Goal: Complete application form: Complete application form

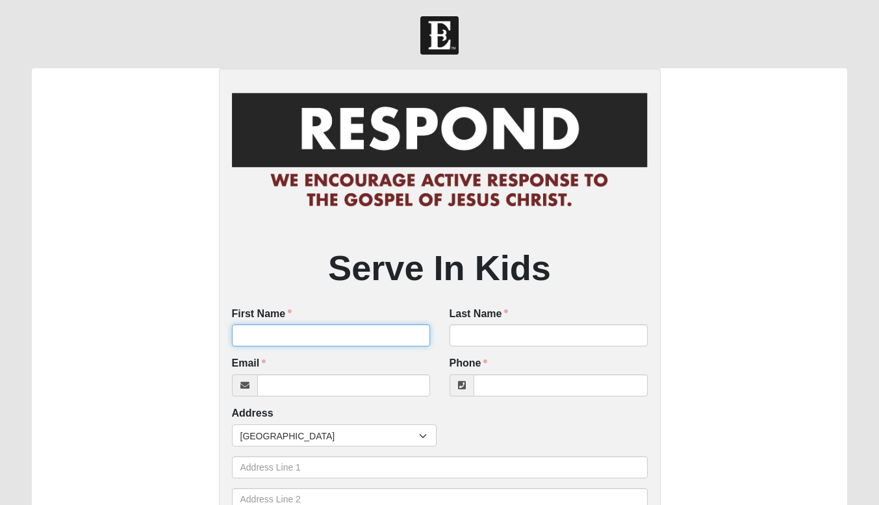
click at [301, 335] on input "First Name" at bounding box center [331, 335] width 198 height 22
type input "Ava"
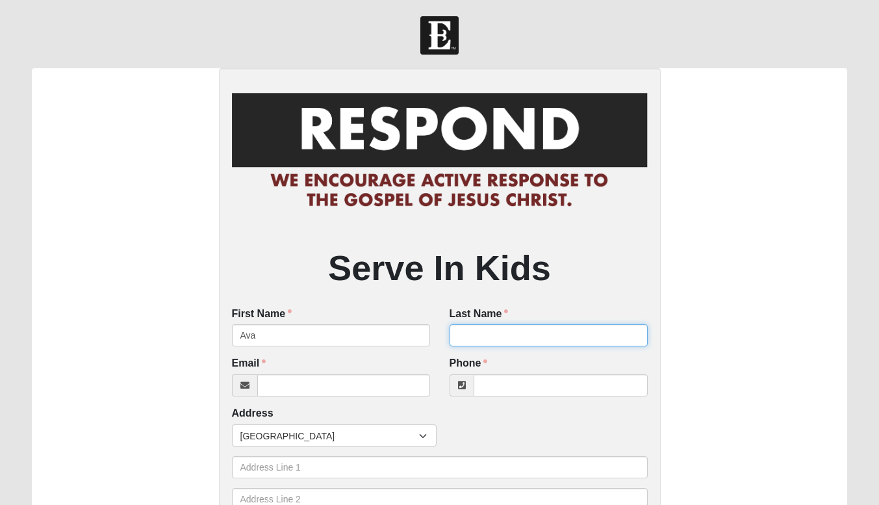
click at [468, 338] on input "Last Name" at bounding box center [548, 335] width 198 height 22
type input "[PERSON_NAME]"
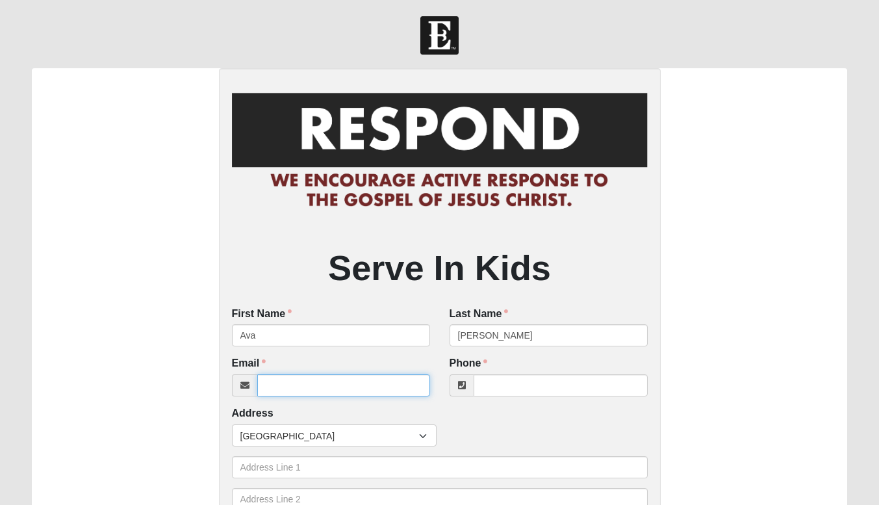
click at [274, 383] on input "Email" at bounding box center [343, 385] width 173 height 22
type input "[EMAIL_ADDRESS][DOMAIN_NAME]"
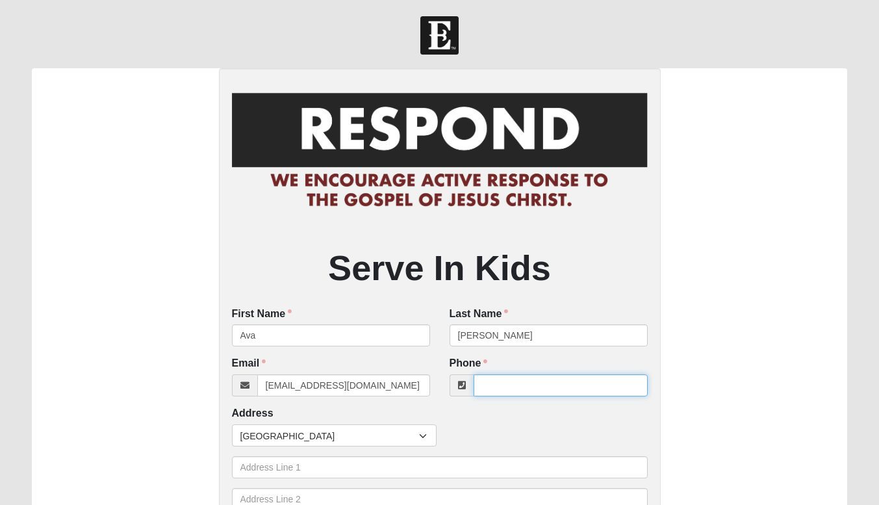
click at [511, 376] on input "Phone" at bounding box center [561, 385] width 174 height 22
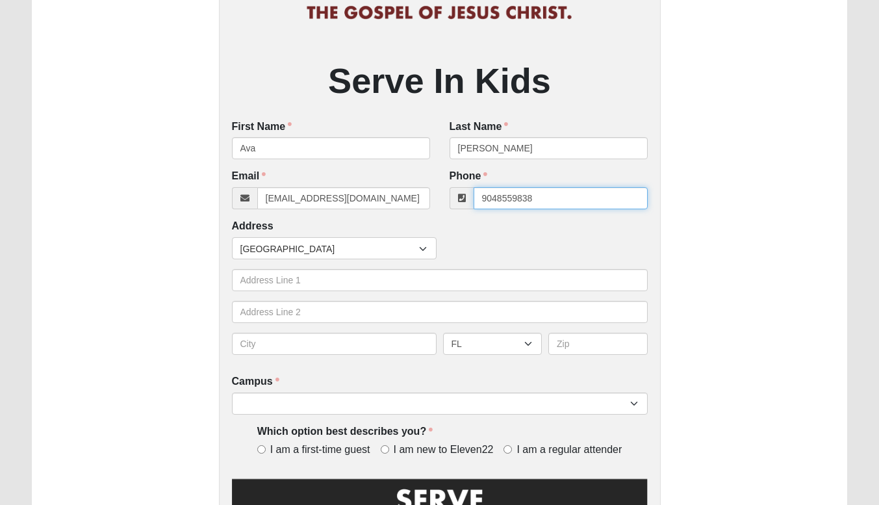
scroll to position [187, 0]
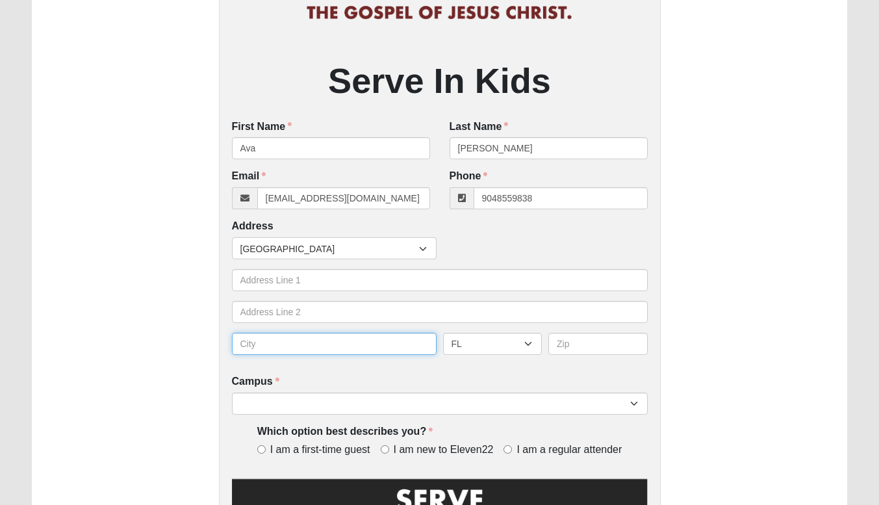
type input "[PHONE_NUMBER]"
click at [302, 346] on input "text" at bounding box center [334, 344] width 205 height 22
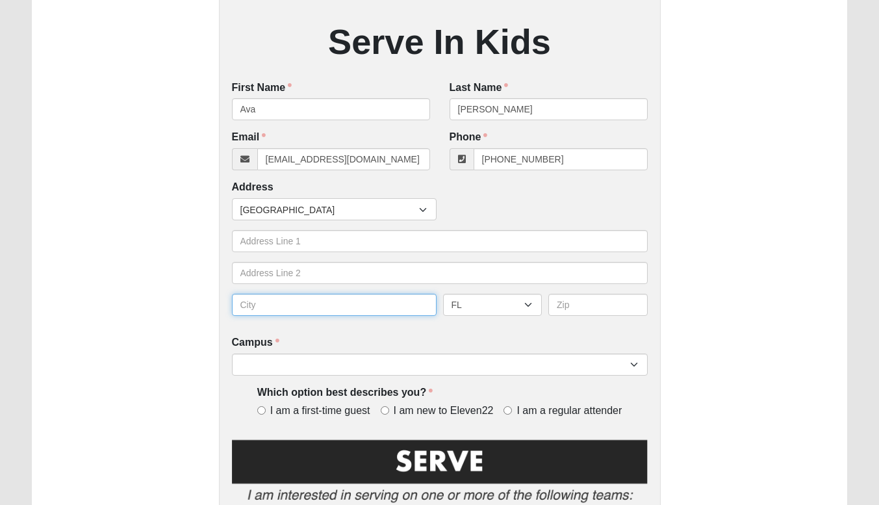
scroll to position [221, 0]
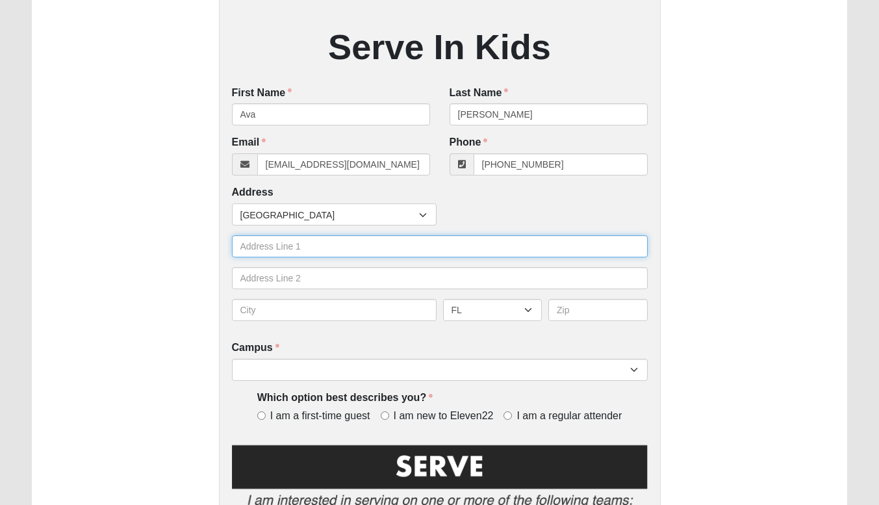
click at [281, 253] on input "text" at bounding box center [440, 246] width 416 height 22
click at [259, 249] on input "192 thornloe dr" at bounding box center [440, 246] width 416 height 22
click at [299, 244] on input "192 Thornloe dr" at bounding box center [440, 246] width 416 height 22
type input "192 Thornloe Dr"
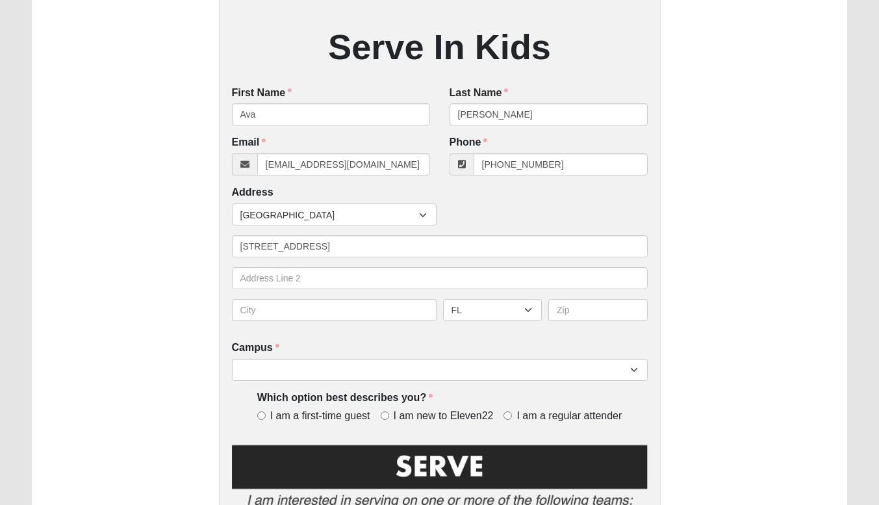
click at [269, 322] on div "AL AK AS AR AZ CA CO CT DE DC FM FL GA GU HI ID IL IN IA KS KY LA ME MH MD MA M…" at bounding box center [440, 315] width 422 height 32
click at [269, 310] on input "text" at bounding box center [334, 310] width 205 height 22
click at [285, 310] on input "text" at bounding box center [334, 310] width 205 height 22
type input "S"
type input "Jacksonville"
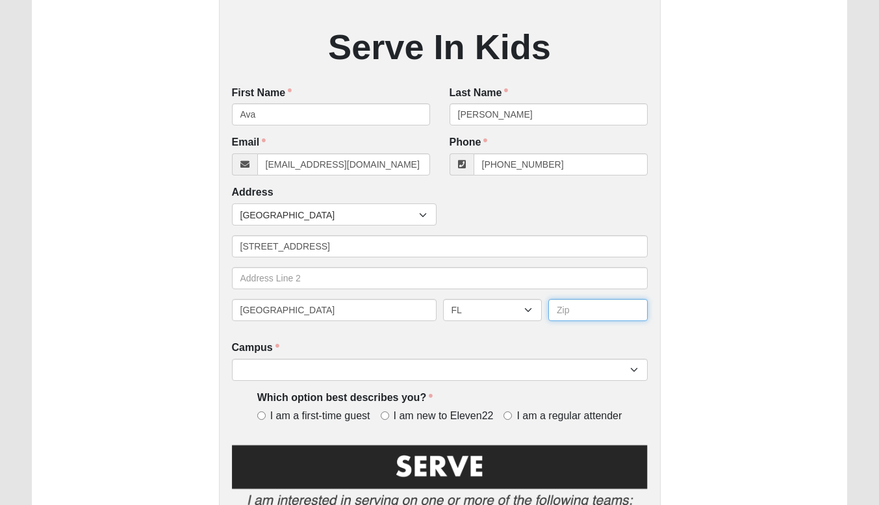
click at [565, 301] on input "text" at bounding box center [597, 310] width 99 height 22
type input "32259"
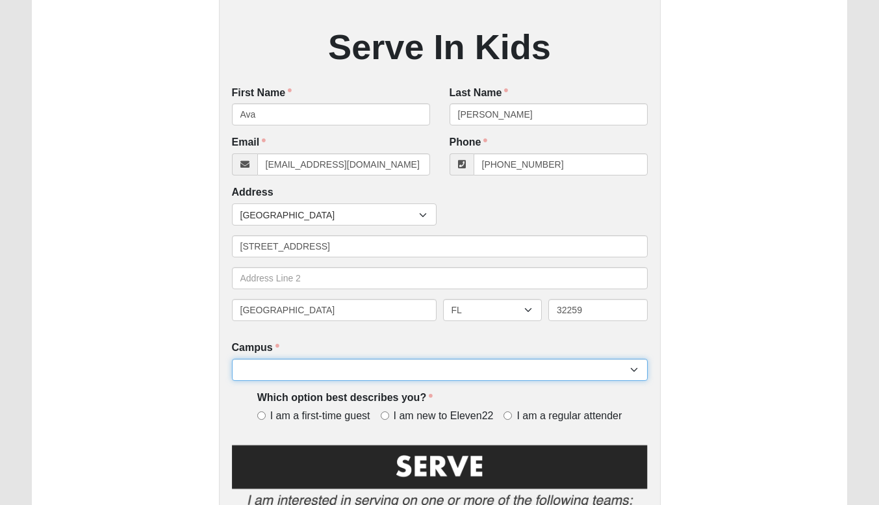
click at [525, 359] on select "Arlington Baymeadows Eleven22 Online Fleming Island Jesup Mandarin North Jax Or…" at bounding box center [440, 370] width 416 height 22
select select "11"
click at [232, 359] on select "Arlington Baymeadows Eleven22 Online Fleming Island Jesup Mandarin North Jax Or…" at bounding box center [440, 370] width 416 height 22
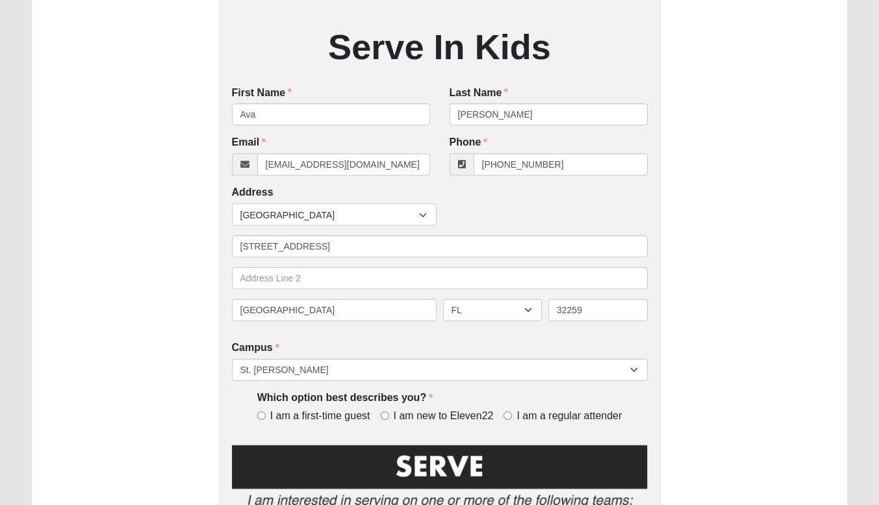
click at [524, 416] on span "I am a regular attender" at bounding box center [568, 416] width 105 height 15
click at [512, 416] on input "I am a regular attender" at bounding box center [507, 415] width 8 height 8
radio input "true"
click at [462, 465] on img at bounding box center [440, 479] width 416 height 75
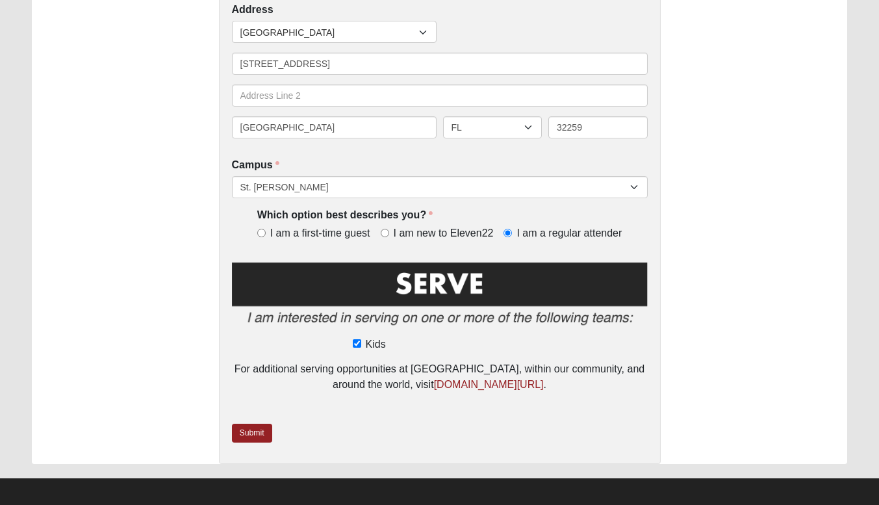
scroll to position [410, 0]
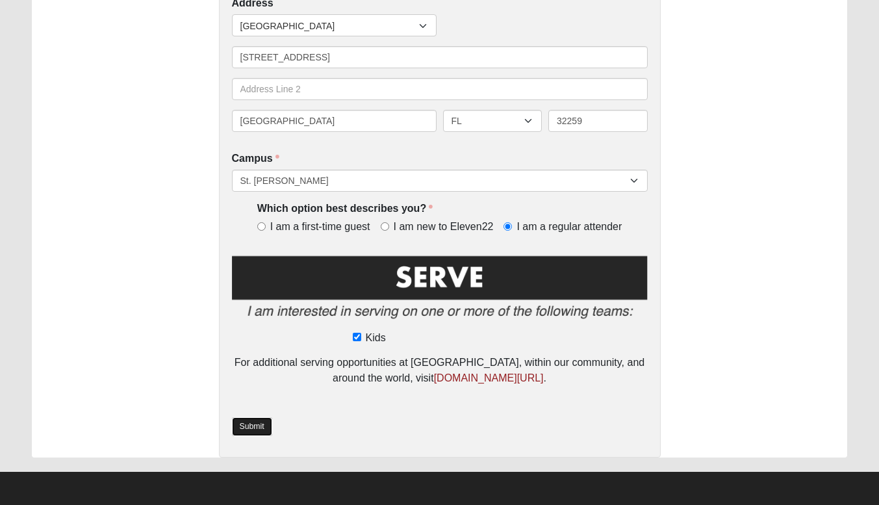
click at [246, 418] on link "Submit" at bounding box center [252, 426] width 40 height 19
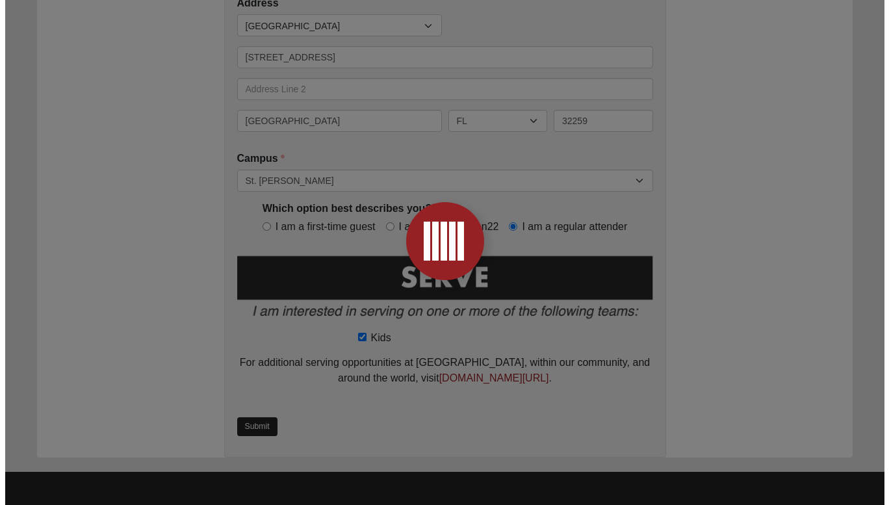
scroll to position [0, 0]
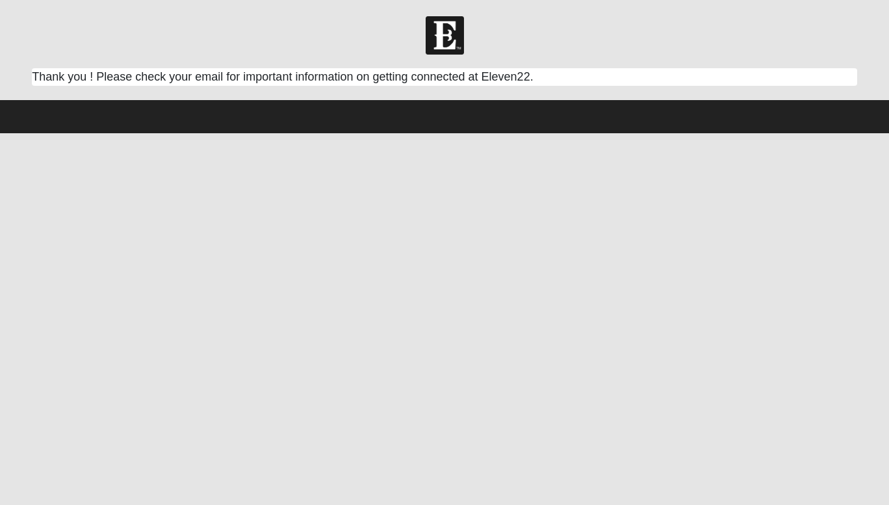
click at [800, 133] on html "Log In Respond Card Error Work Entry 07046" at bounding box center [444, 66] width 889 height 133
click at [743, 133] on html "Log In Respond Card Error Work Entry 07046" at bounding box center [444, 66] width 889 height 133
click at [730, 133] on html "Log In Respond Card Error Work Entry 07046" at bounding box center [444, 66] width 889 height 133
click at [737, 133] on html "Log In Respond Card Error Work Entry 07046" at bounding box center [444, 66] width 889 height 133
click at [531, 133] on html "Log In Respond Card Error Work Entry 07046" at bounding box center [444, 66] width 889 height 133
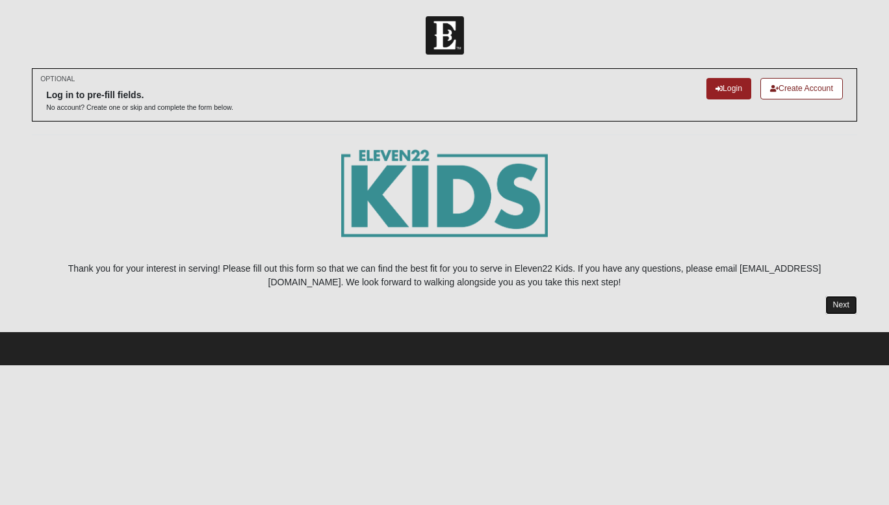
click at [838, 305] on link "Next" at bounding box center [841, 305] width 32 height 19
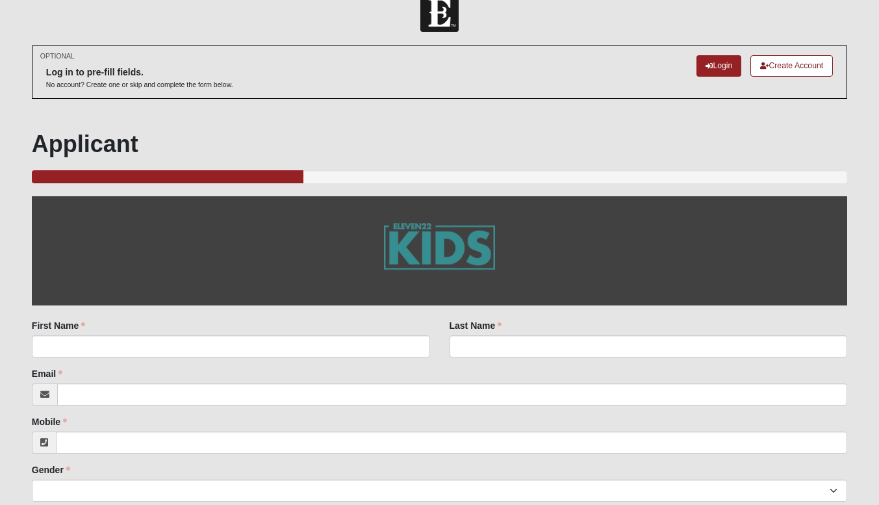
scroll to position [62, 0]
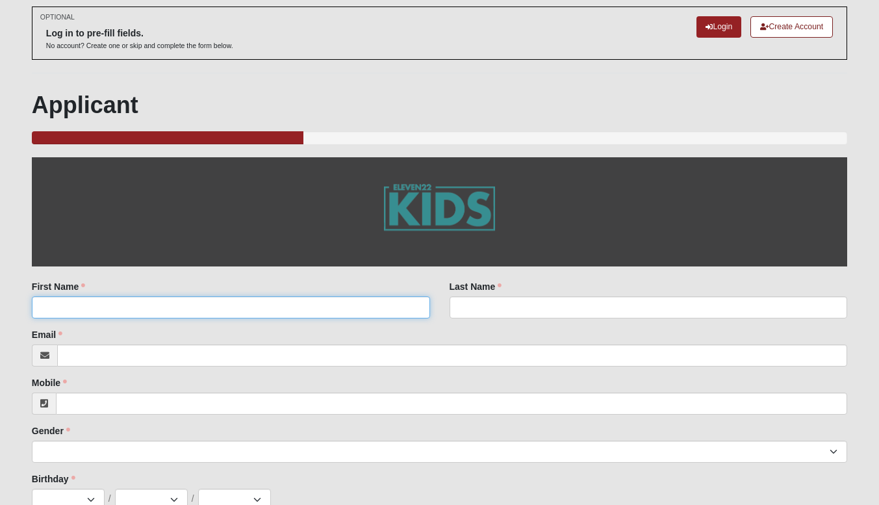
click at [92, 305] on input "First Name" at bounding box center [231, 307] width 398 height 22
type input "Ava"
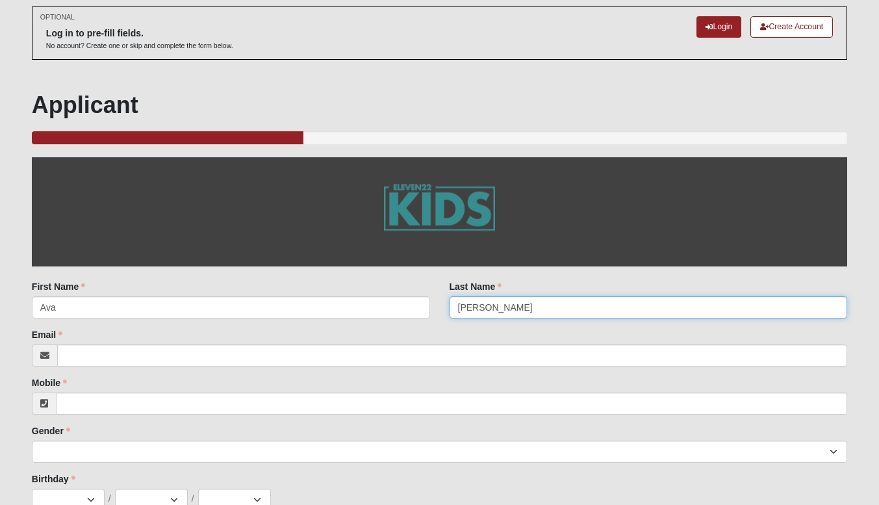
type input "[PERSON_NAME]"
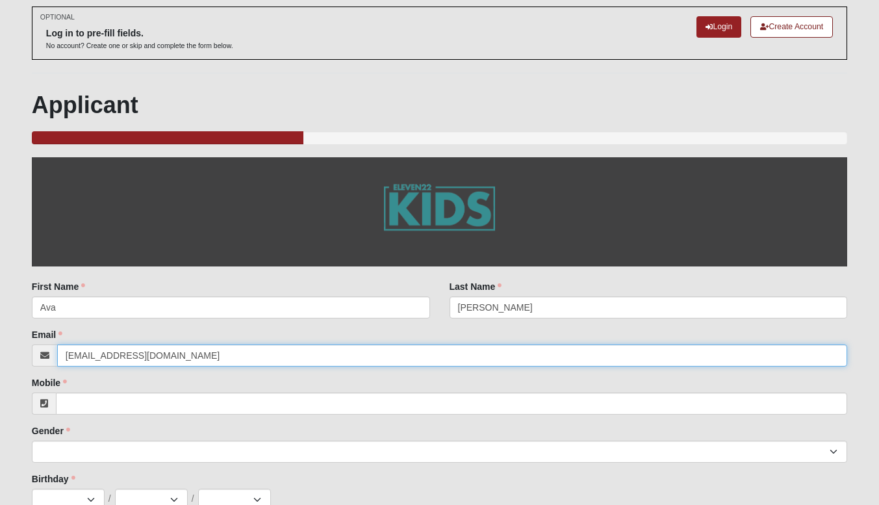
type input "[EMAIL_ADDRESS][DOMAIN_NAME]"
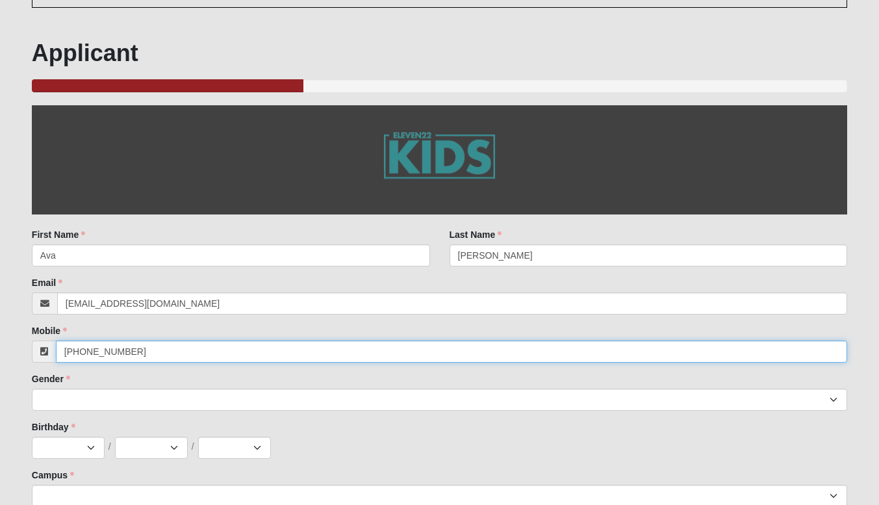
scroll to position [128, 0]
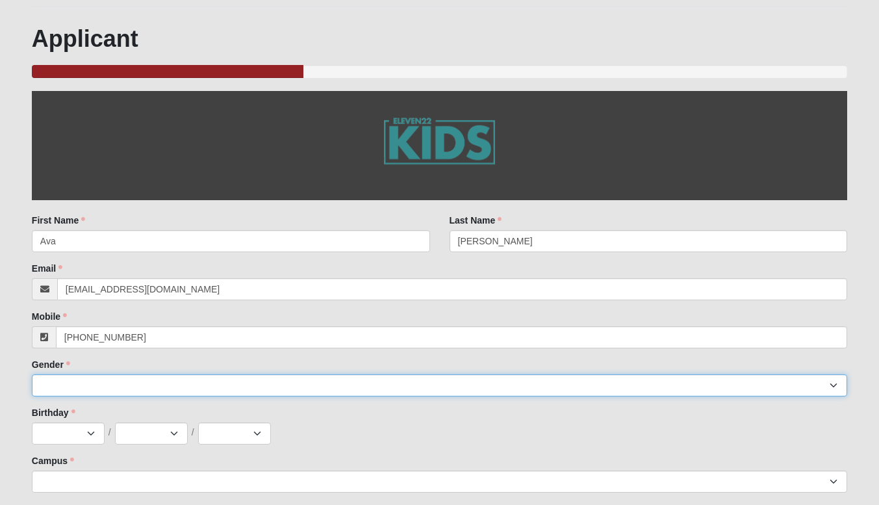
click at [60, 387] on select "[DEMOGRAPHIC_DATA] [DEMOGRAPHIC_DATA]" at bounding box center [439, 385] width 815 height 22
type input "[PHONE_NUMBER]"
select select "2"
click at [32, 374] on select "[DEMOGRAPHIC_DATA] [DEMOGRAPHIC_DATA]" at bounding box center [439, 385] width 815 height 22
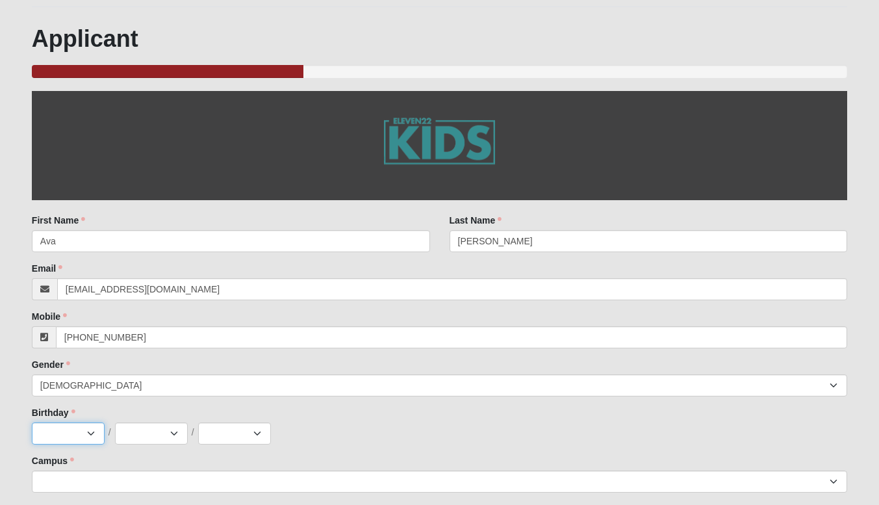
click at [59, 440] on select "Jan Feb Mar Apr May Jun [DATE] Aug Sep Oct Nov Dec" at bounding box center [68, 433] width 73 height 22
select select "7"
click at [32, 422] on select "Jan Feb Mar Apr May Jun [DATE] Aug Sep Oct Nov Dec" at bounding box center [68, 433] width 73 height 22
click at [131, 431] on select "1 2 3 4 5 6 7 8 9 10 11 12 13 14 15 16 17 18 19 20 21 22 23 24 25 26 27 28 29 3…" at bounding box center [151, 433] width 73 height 22
select select "7"
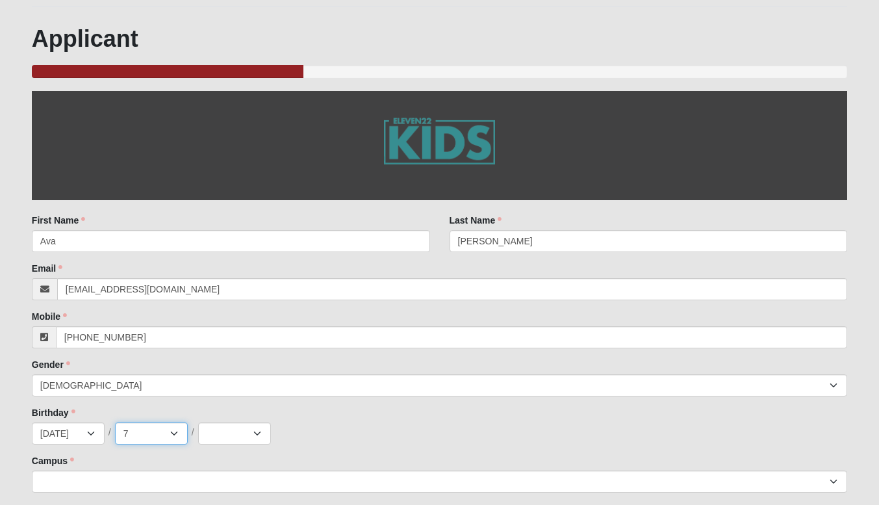
click at [115, 422] on select "1 2 3 4 5 6 7 8 9 10 11 12 13 14 15 16 17 18 19 20 21 22 23 24 25 26 27 28 29 3…" at bounding box center [151, 433] width 73 height 22
click at [234, 441] on select "2025 2024 2023 2022 2021 2020 2019 2018 2017 2016 2015 2014 2013 2012 2011 2010…" at bounding box center [234, 433] width 73 height 22
select select "2009"
click at [198, 422] on select "2025 2024 2023 2022 2021 2020 2019 2018 2017 2016 2015 2014 2013 2012 2011 2010…" at bounding box center [234, 433] width 73 height 22
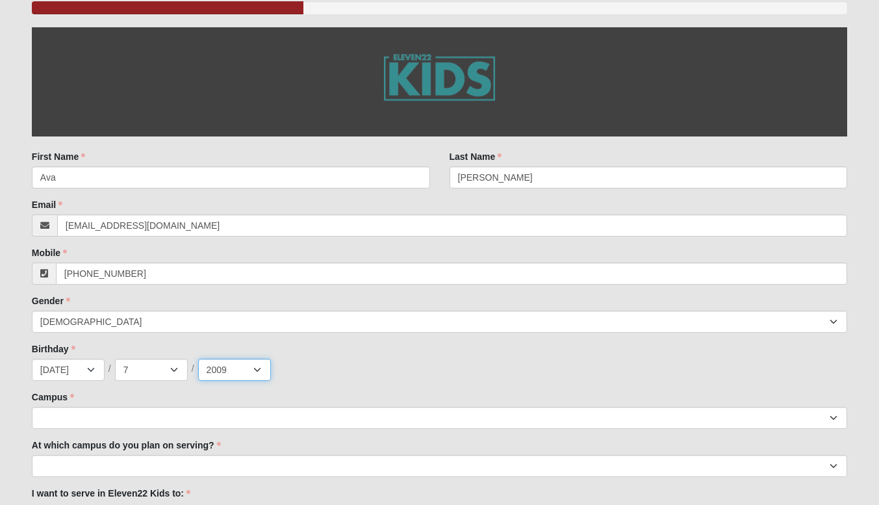
scroll to position [329, 0]
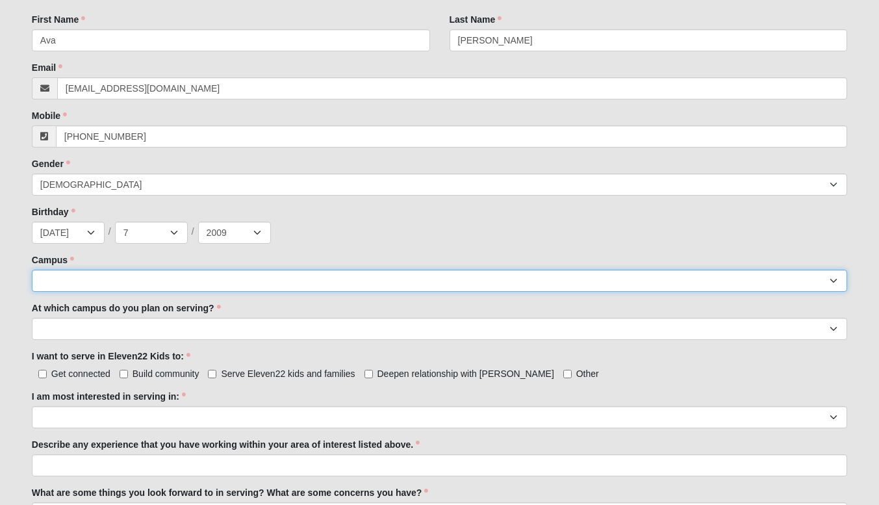
click at [65, 276] on select "Arlington Baymeadows Eleven22 Online [PERSON_NAME][GEOGRAPHIC_DATA] Jesup [GEOG…" at bounding box center [439, 281] width 815 height 22
select select "11"
click at [32, 270] on select "Arlington Baymeadows Eleven22 Online [PERSON_NAME][GEOGRAPHIC_DATA] Jesup [GEOG…" at bounding box center [439, 281] width 815 height 22
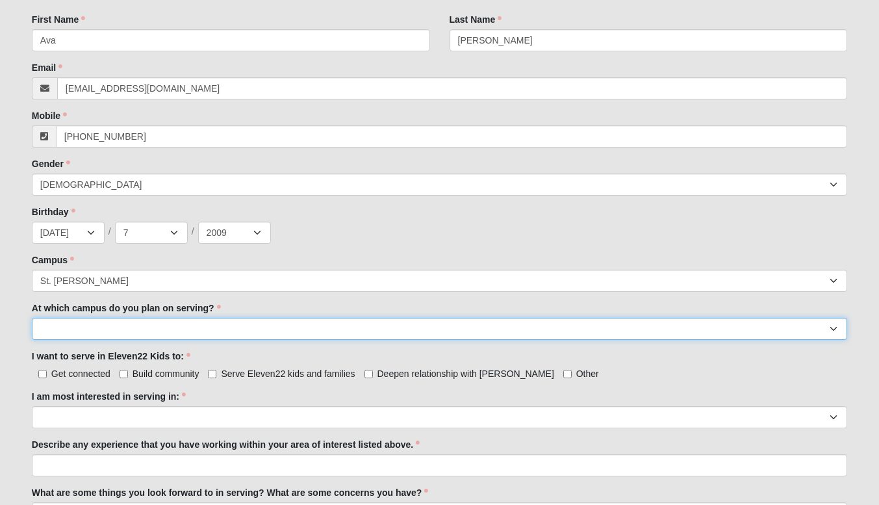
click at [53, 331] on select "[GEOGRAPHIC_DATA] [PERSON_NAME][GEOGRAPHIC_DATA] [GEOGRAPHIC_DATA] [GEOGRAPHIC_…" at bounding box center [439, 329] width 815 height 22
select select "St. [PERSON_NAME]"
click at [32, 318] on select "[GEOGRAPHIC_DATA] [PERSON_NAME][GEOGRAPHIC_DATA] [GEOGRAPHIC_DATA] [GEOGRAPHIC_…" at bounding box center [439, 329] width 815 height 22
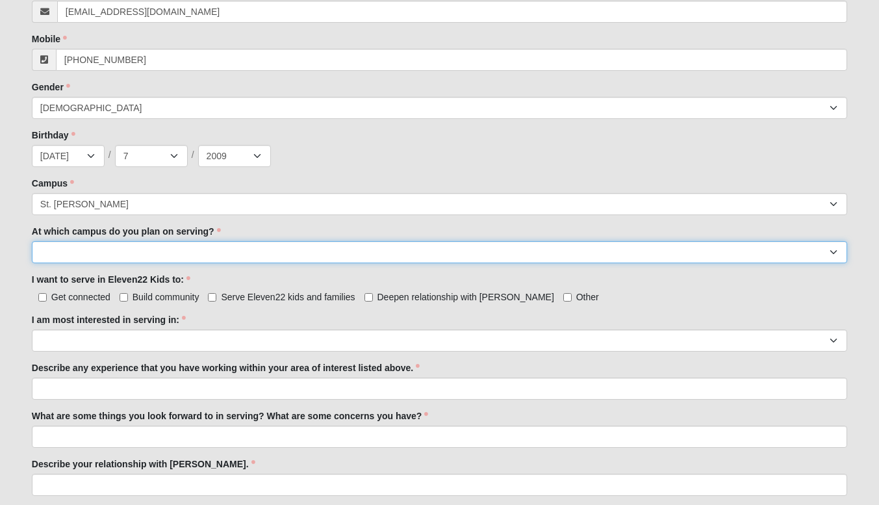
scroll to position [457, 0]
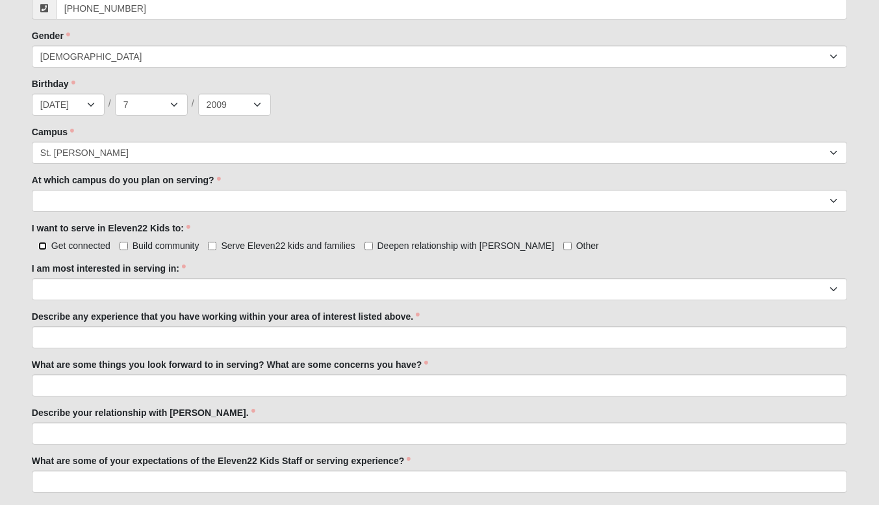
click at [42, 243] on input "Get connected" at bounding box center [42, 246] width 8 height 8
checkbox input "true"
click at [144, 244] on span "Build community" at bounding box center [166, 245] width 67 height 10
click at [128, 244] on input "Build community" at bounding box center [124, 246] width 8 height 8
checkbox input "true"
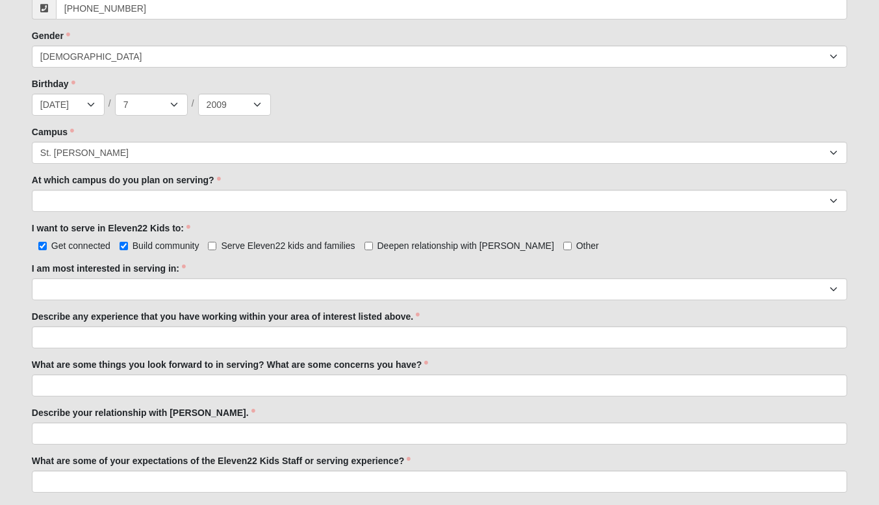
click at [266, 246] on span "Serve Eleven22 kids and families" at bounding box center [288, 245] width 134 height 10
click at [216, 246] on input "Serve Eleven22 kids and families" at bounding box center [212, 246] width 8 height 8
checkbox input "true"
click at [392, 246] on span "Deepen relationship with [PERSON_NAME]" at bounding box center [465, 245] width 177 height 10
click at [373, 246] on input "Deepen relationship with [PERSON_NAME]" at bounding box center [368, 246] width 8 height 8
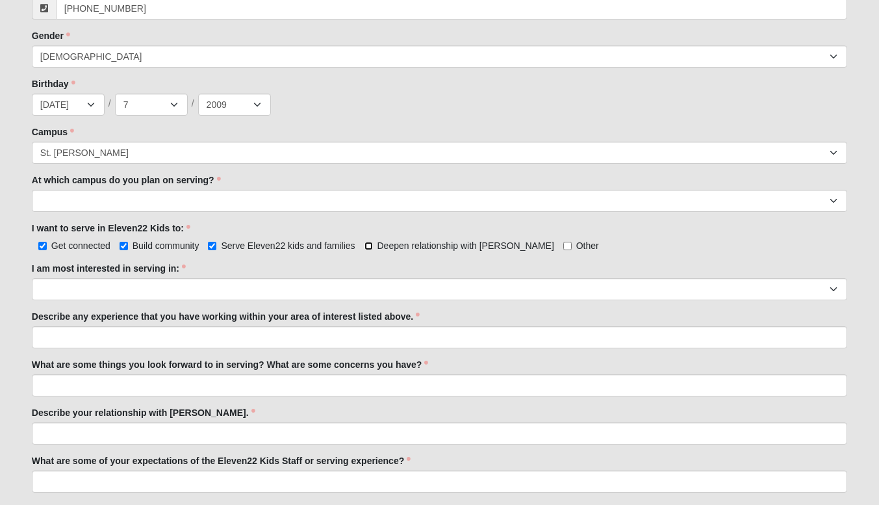
checkbox input "true"
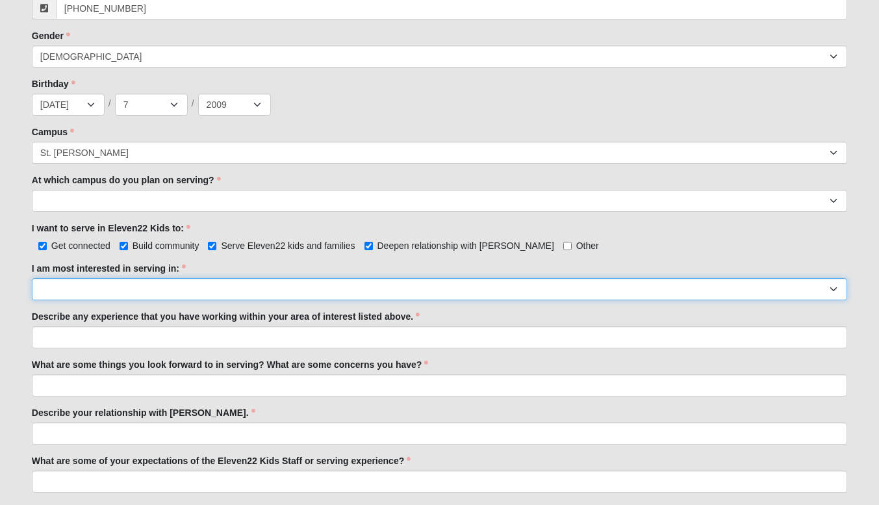
click at [70, 283] on select "Registration Tour Guide Preschool Disciple Group Leader Elementary Disciple Gro…" at bounding box center [439, 289] width 815 height 22
click at [32, 278] on select "Registration Tour Guide Preschool Disciple Group Leader Elementary Disciple Gro…" at bounding box center [439, 289] width 815 height 22
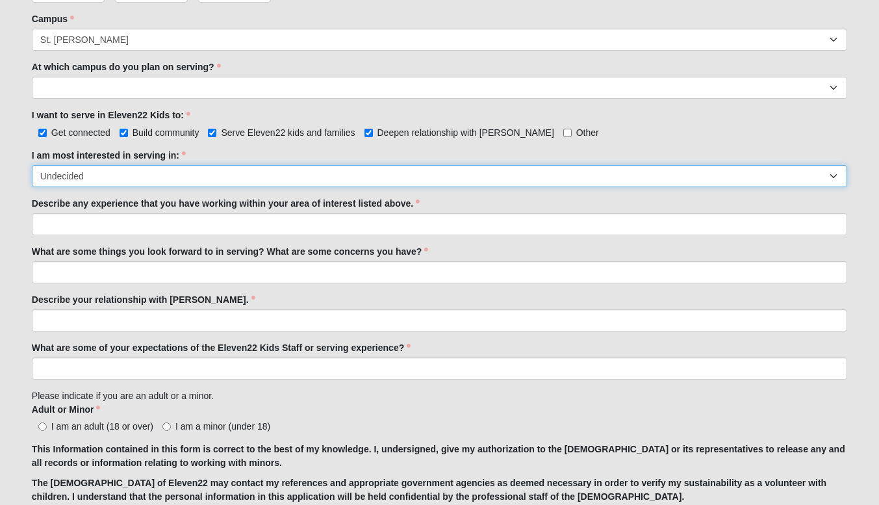
scroll to position [572, 0]
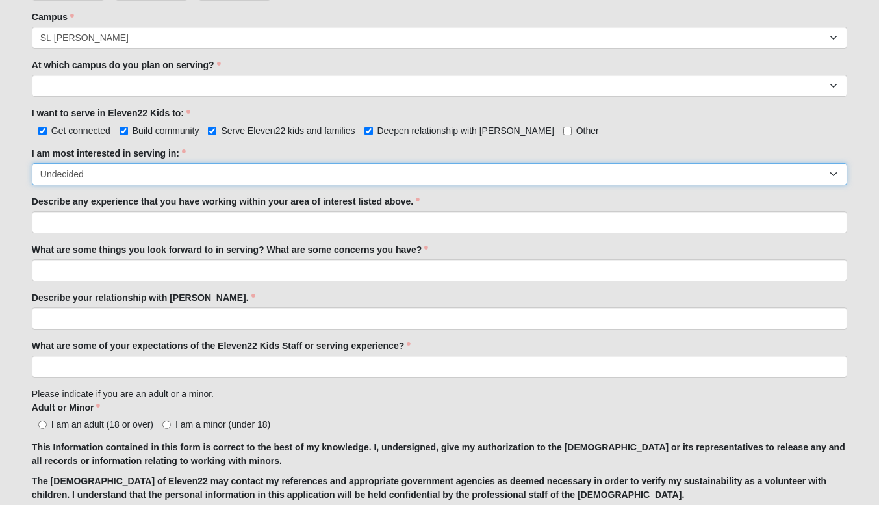
click at [67, 175] on select "Registration Tour Guide Preschool Disciple Group Leader Elementary Disciple Gro…" at bounding box center [439, 174] width 815 height 22
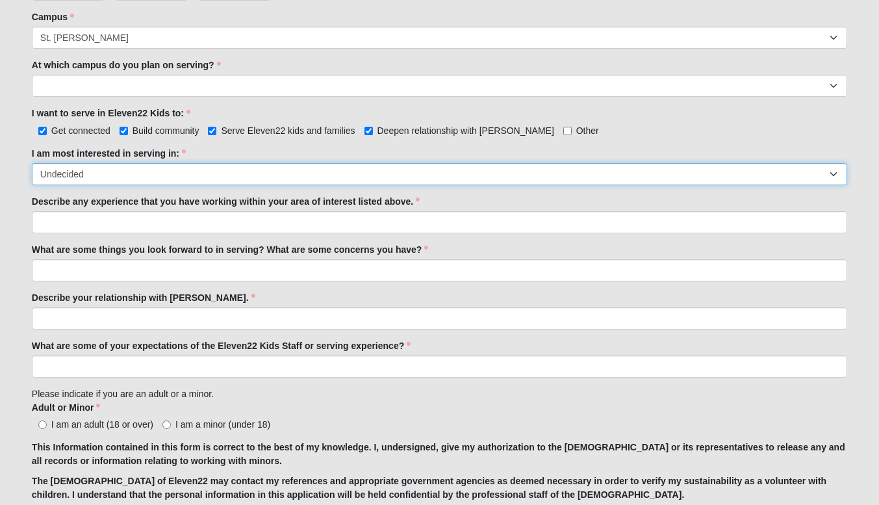
click at [110, 179] on select "Registration Tour Guide Preschool Disciple Group Leader Elementary Disciple Gro…" at bounding box center [439, 174] width 815 height 22
select select "Elementary Disciple Group Leader"
click at [32, 163] on select "Registration Tour Guide Preschool Disciple Group Leader Elementary Disciple Gro…" at bounding box center [439, 174] width 815 height 22
click at [203, 169] on select "Registration Tour Guide Preschool Disciple Group Leader Elementary Disciple Gro…" at bounding box center [439, 174] width 815 height 22
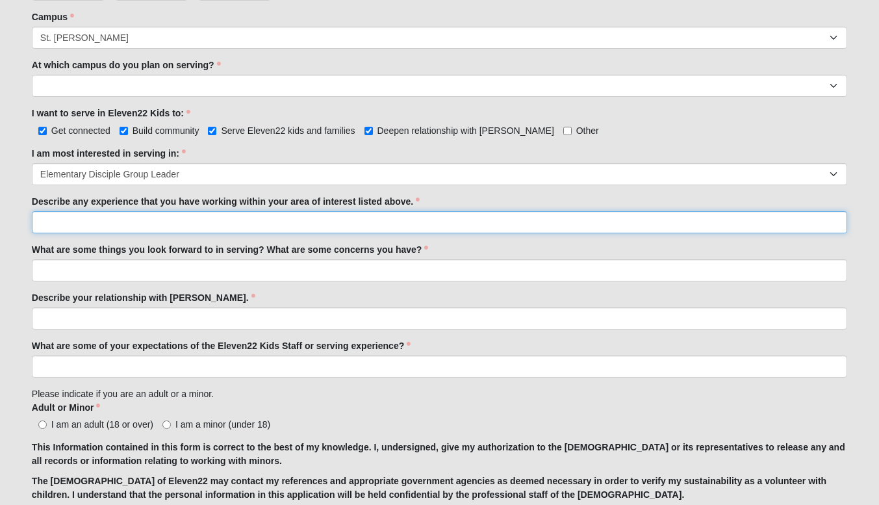
click at [178, 212] on input "Describe any experience that you have working within your area of interest list…" at bounding box center [439, 222] width 815 height 22
type input "Over the summer I worked with kids at a summer camp as well as babysitting in t…"
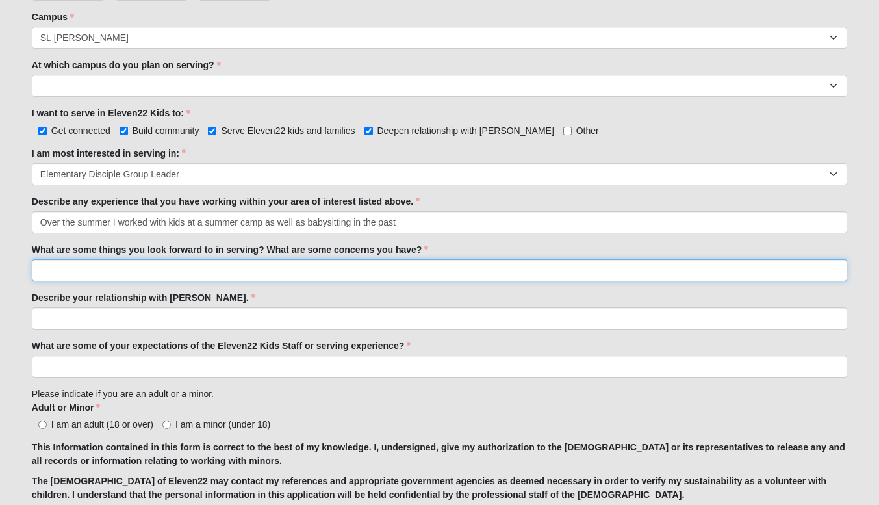
click at [218, 270] on input "What are some things you look forward to in serving? What are some concerns you…" at bounding box center [439, 270] width 815 height 22
click at [136, 263] on input "I am looking forward to helping kids deepen their relationship with [PERSON_NAM…" at bounding box center [439, 270] width 815 height 22
click at [383, 262] on input "I am looking forward to not only helping kids deepen their relationship with [P…" at bounding box center [439, 270] width 815 height 22
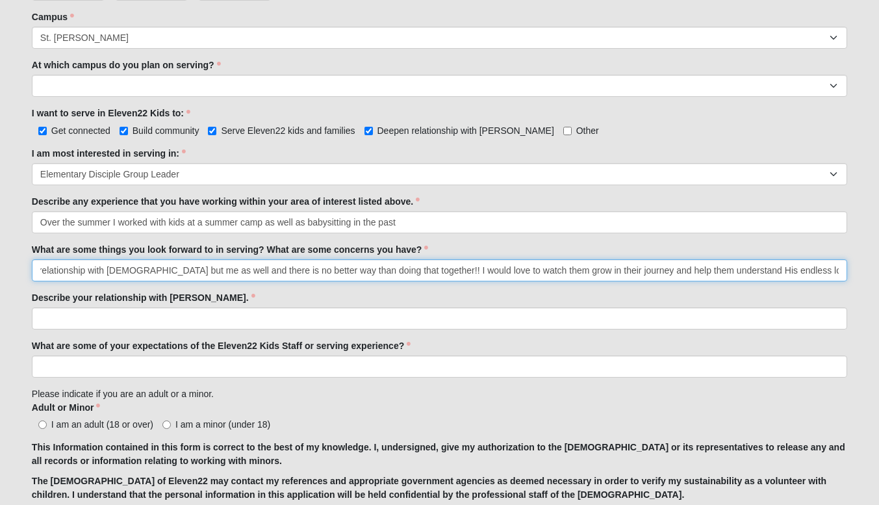
scroll to position [0, 239]
type input "I am looking forward to not only helping kids deepen their relationship with [D…"
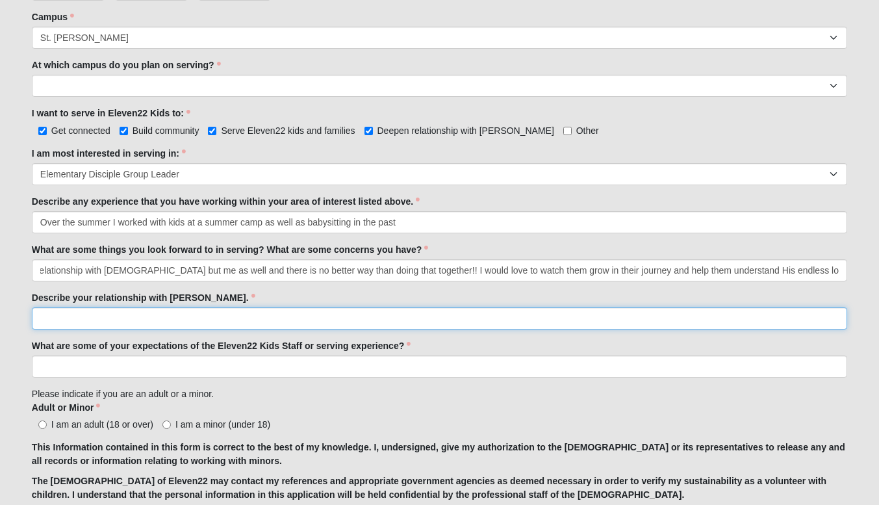
click at [211, 322] on input "Describe your relationship with [PERSON_NAME]." at bounding box center [439, 318] width 815 height 22
type input "J"
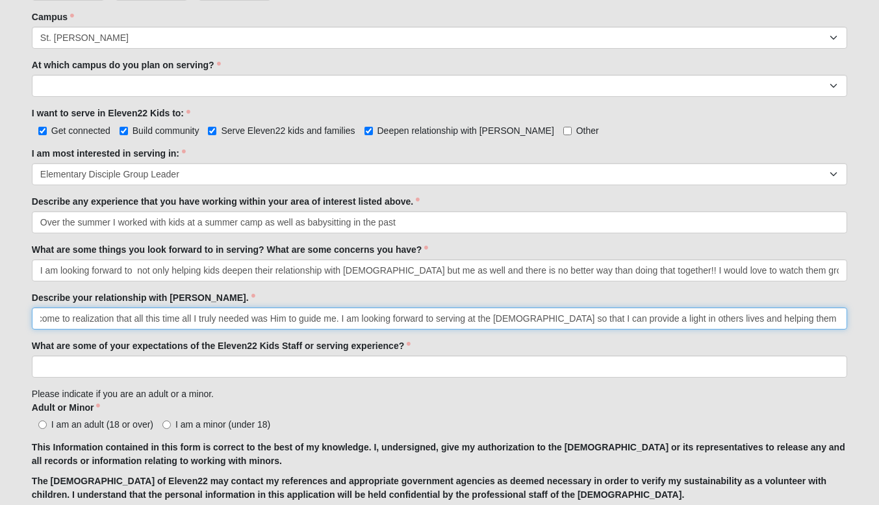
scroll to position [0, 588]
type input "[PERSON_NAME] is my savior He has changed my life in the best way possible. Eve…"
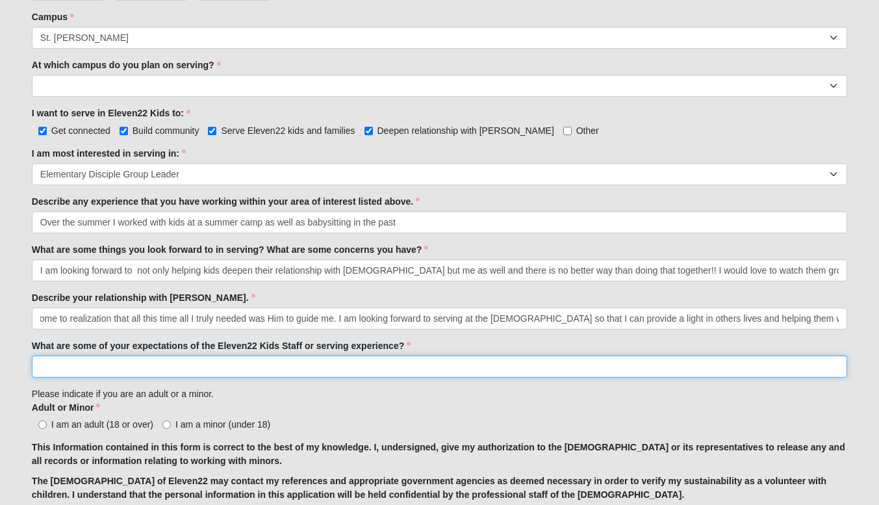
click at [91, 364] on input "What are some of your expectations of the Eleven22 Kids Staff or serving experi…" at bounding box center [439, 366] width 815 height 22
type input "F"
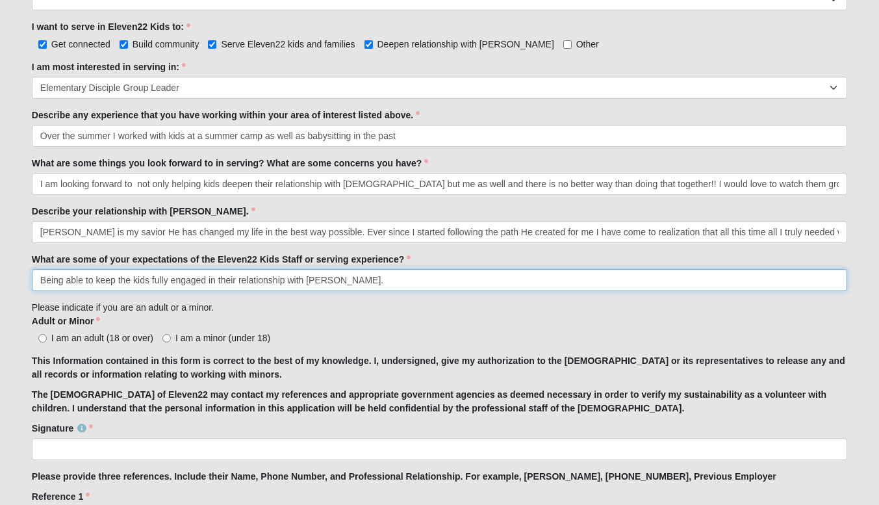
scroll to position [690, 0]
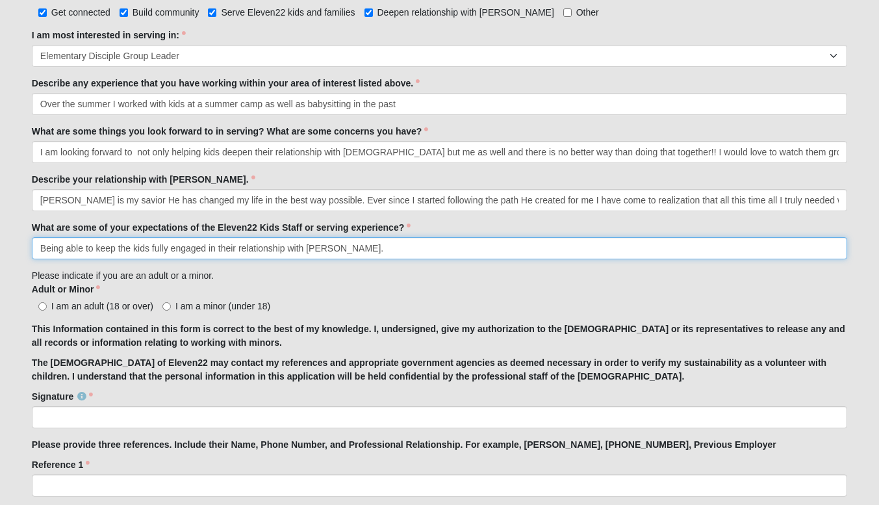
type input "Being able to keep the kids fully engaged in their relationship with [PERSON_NA…"
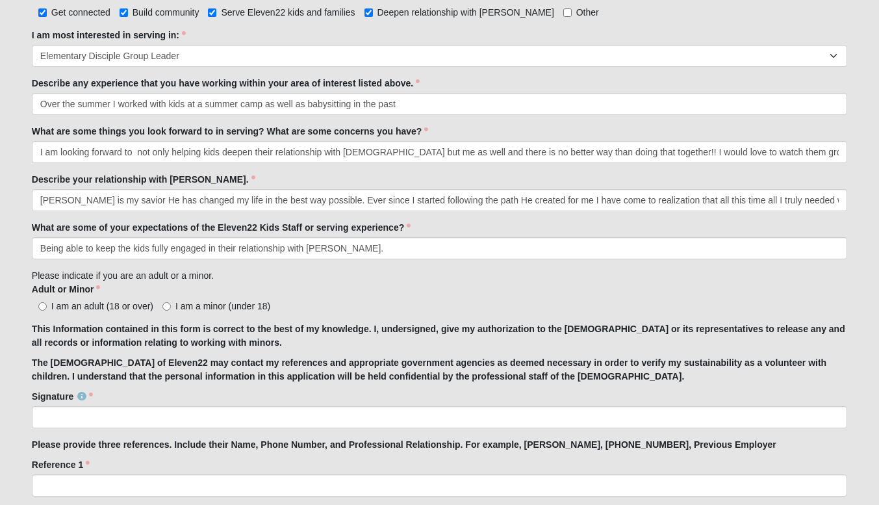
click at [187, 301] on span "I am a minor (under 18)" at bounding box center [222, 306] width 95 height 10
click at [171, 302] on input "I am a minor (under 18)" at bounding box center [166, 306] width 8 height 8
radio input "true"
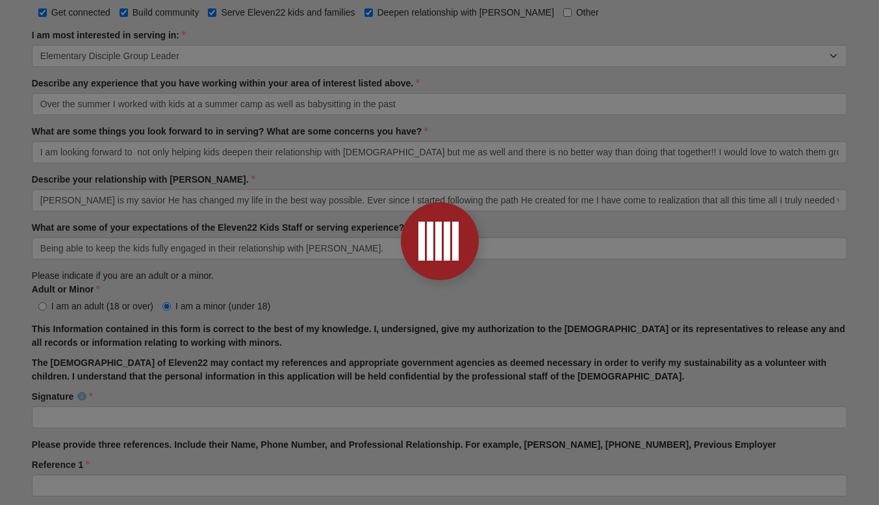
click at [132, 420] on div at bounding box center [439, 252] width 879 height 505
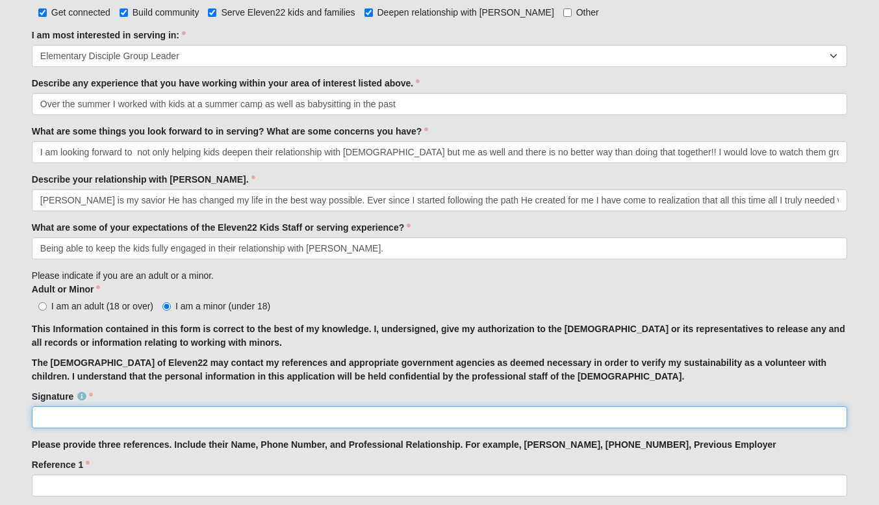
click at [132, 420] on input "Signature" at bounding box center [439, 417] width 815 height 22
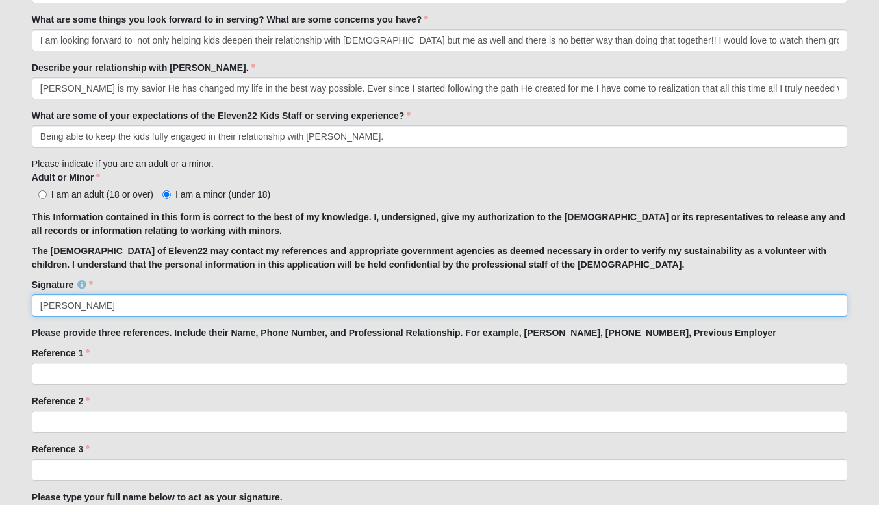
scroll to position [802, 0]
type input "[PERSON_NAME]"
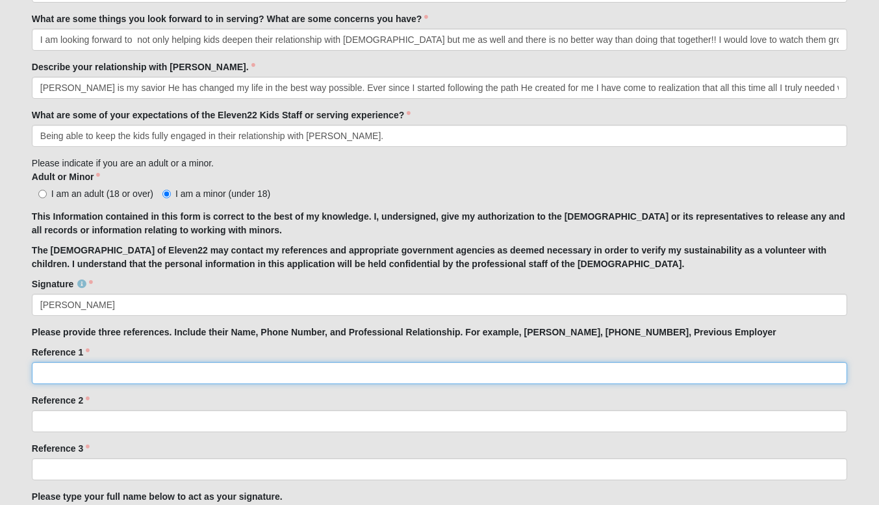
click at [45, 367] on input "Reference 1" at bounding box center [439, 373] width 815 height 22
type input "[PERSON_NAME], [PHONE_NUMBER], Best friend"
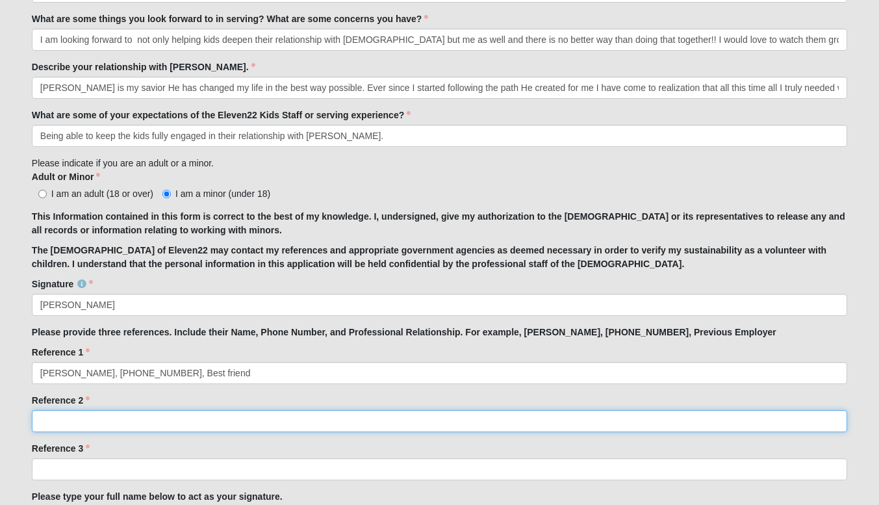
click at [277, 422] on input "Reference 2" at bounding box center [439, 421] width 815 height 22
type input "[PERSON_NAME], [PHONE_NUMBER], Friend"
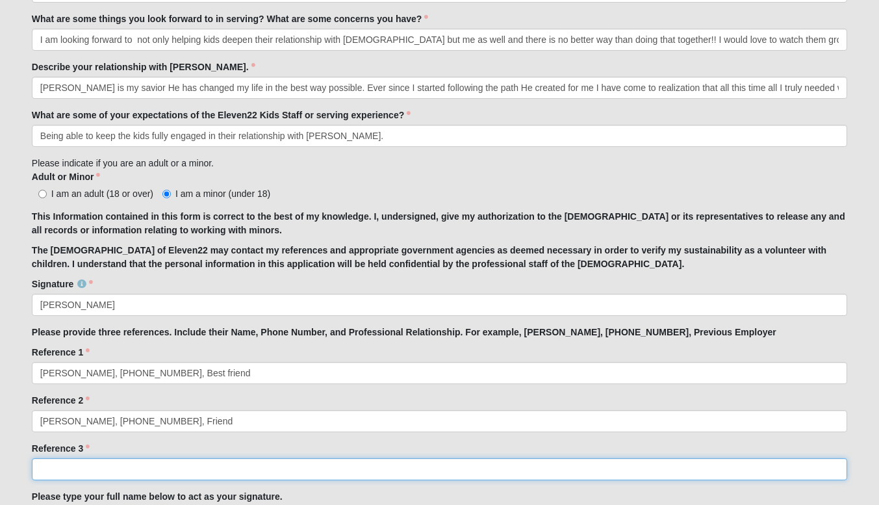
click at [62, 479] on input "Reference 3" at bounding box center [439, 469] width 815 height 22
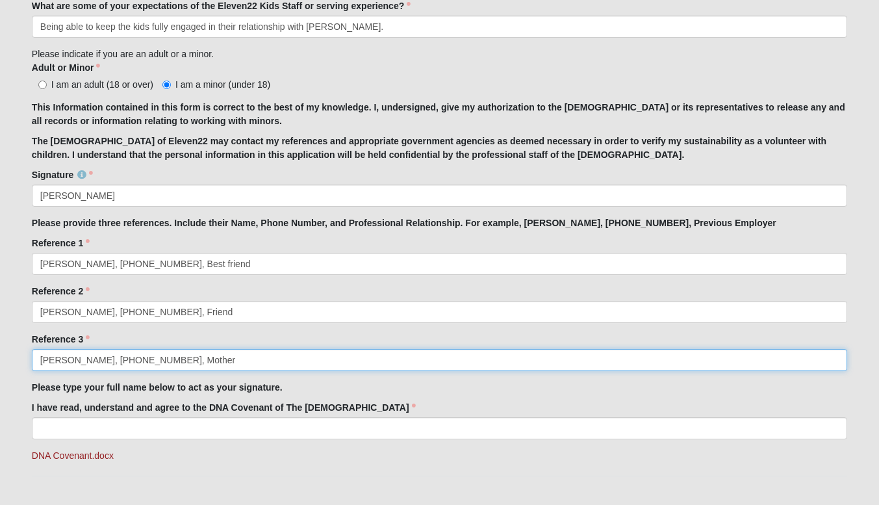
scroll to position [916, 0]
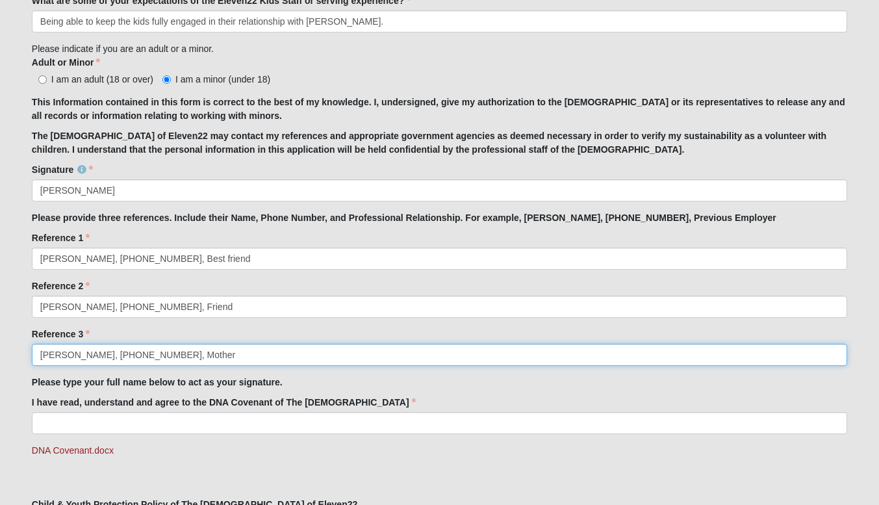
type input "[PERSON_NAME], [PHONE_NUMBER], Mother"
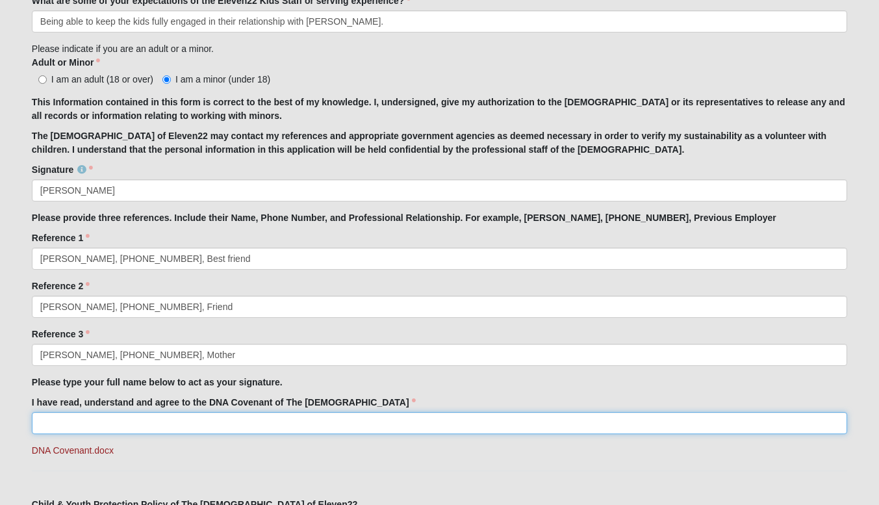
click at [90, 413] on input "I have read, understand and agree to the DNA Covenant of The [DEMOGRAPHIC_DATA]" at bounding box center [439, 423] width 815 height 22
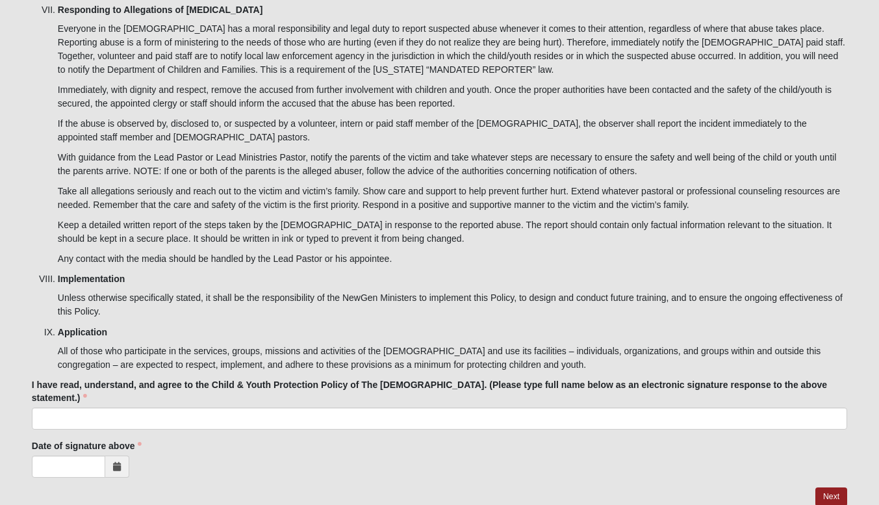
scroll to position [3763, 0]
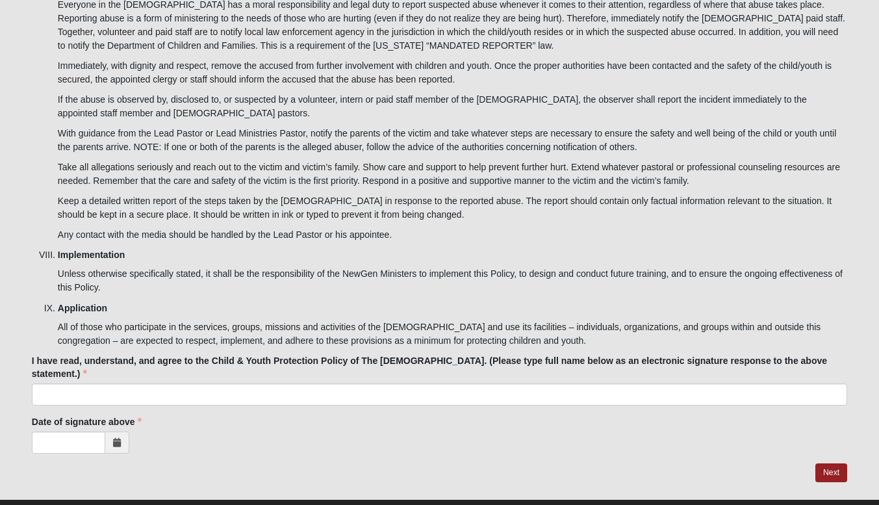
type input "Ava [PERSON_NAME]"
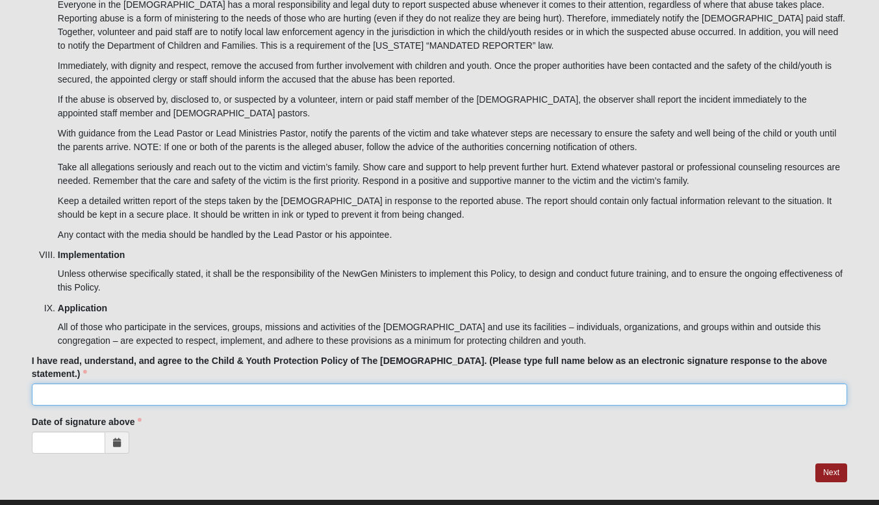
click at [715, 383] on input "I have read, understand, and agree to the Child & Youth Protection Policy of Th…" at bounding box center [439, 394] width 815 height 22
type input "Ava [PERSON_NAME]"
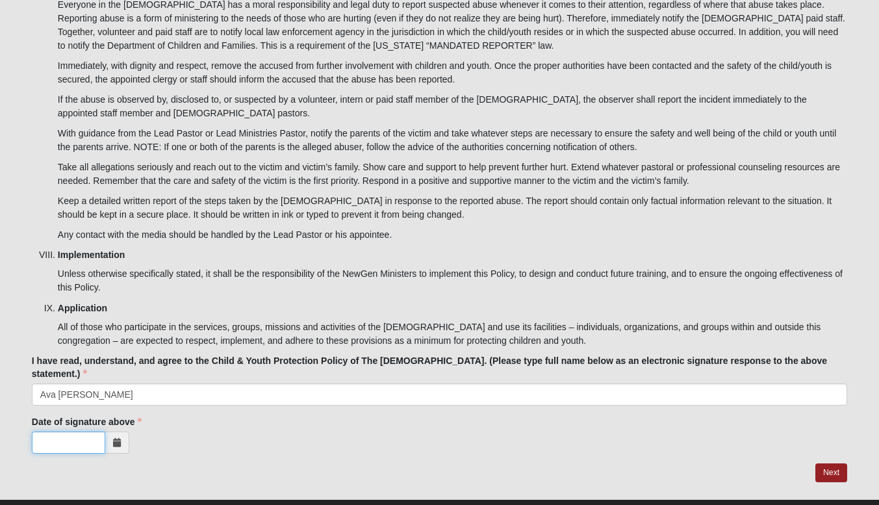
click at [81, 431] on input "Date of signature above" at bounding box center [68, 442] width 73 height 22
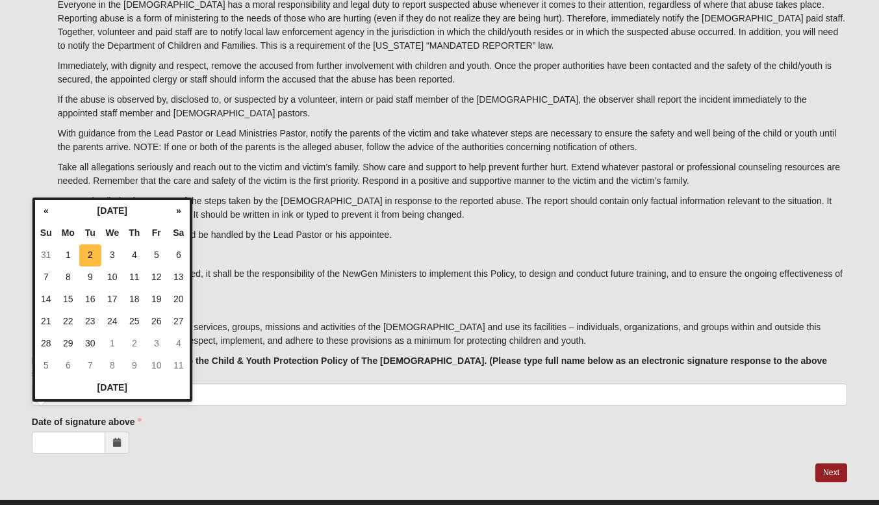
click at [84, 247] on td "2" at bounding box center [90, 255] width 22 height 22
type input "[DATE]"
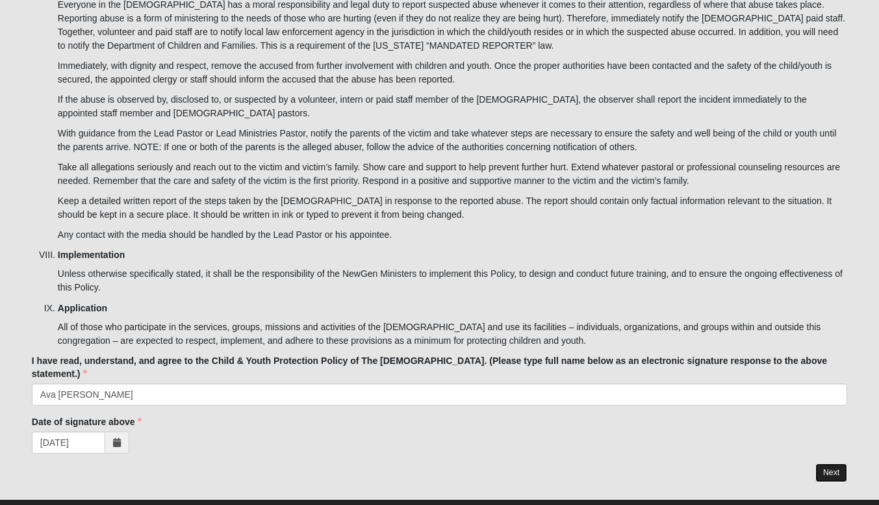
click at [834, 463] on link "Next" at bounding box center [831, 472] width 32 height 19
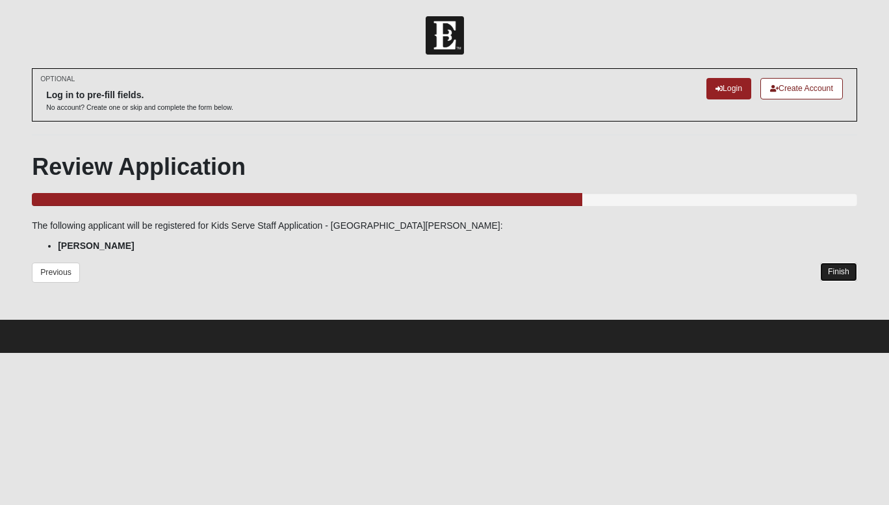
click at [839, 269] on link "Finish" at bounding box center [838, 271] width 37 height 19
